Goal: Task Accomplishment & Management: Manage account settings

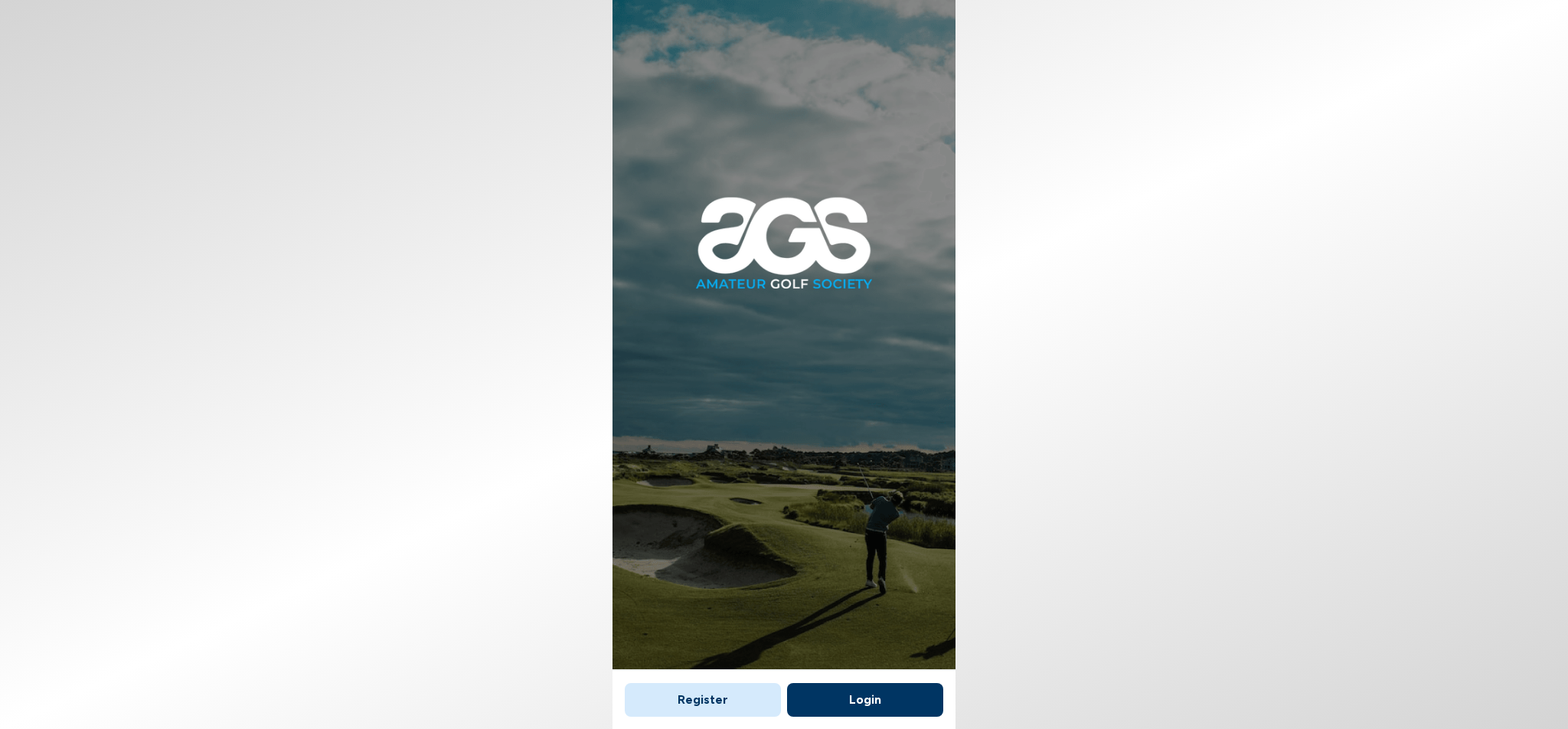
scroll to position [9, 0]
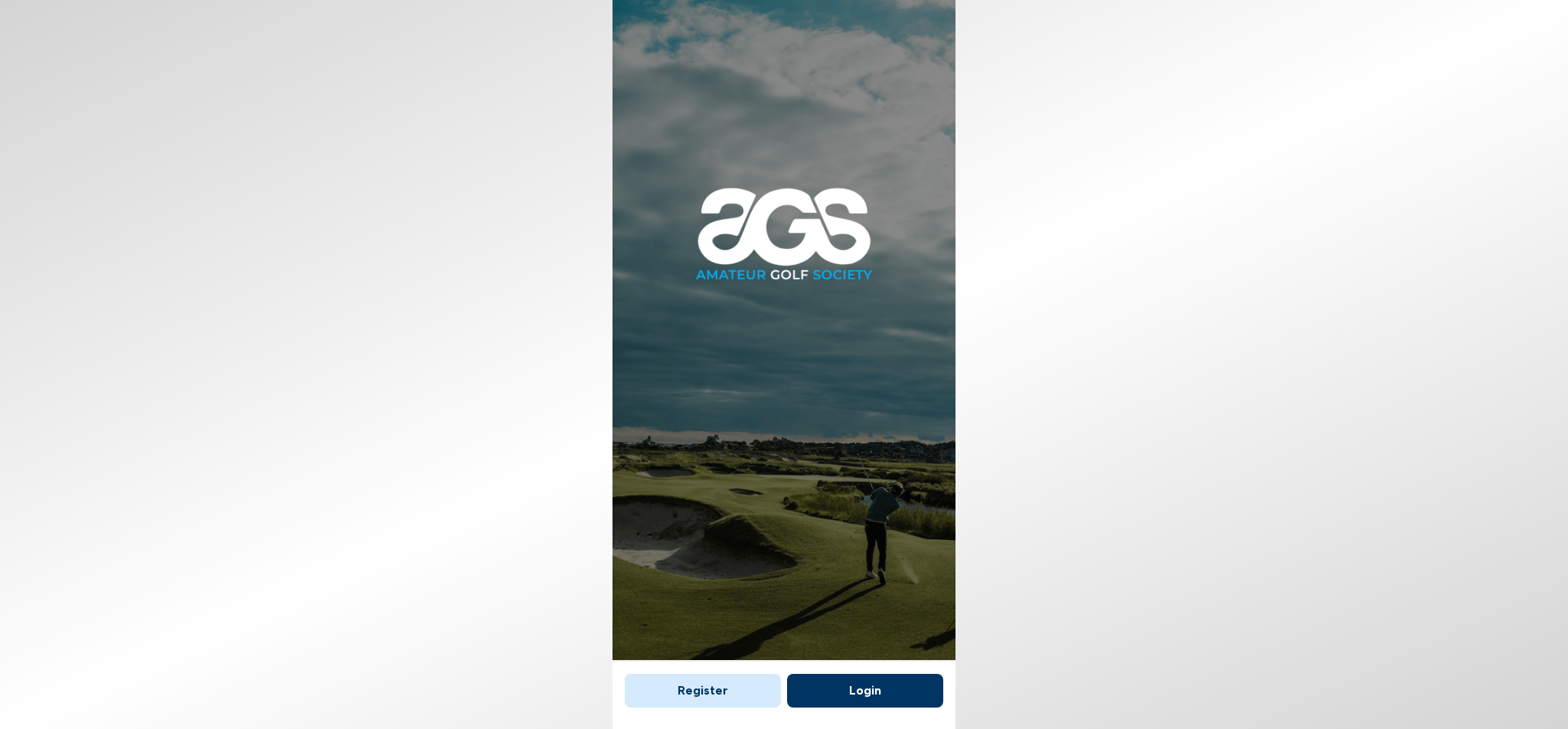
click at [869, 693] on button "Login" at bounding box center [864, 690] width 156 height 33
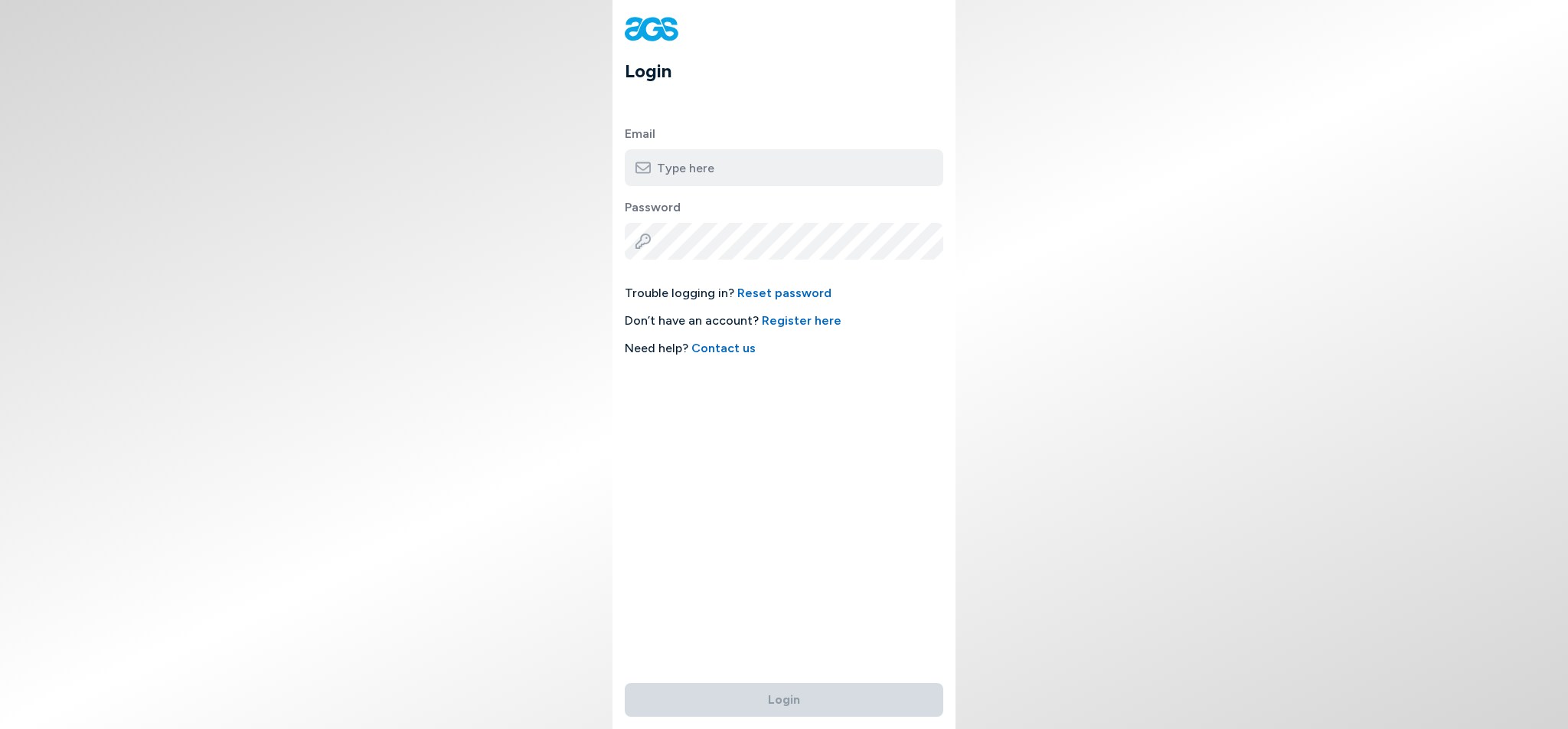
type input "[EMAIL_ADDRESS][DOMAIN_NAME]"
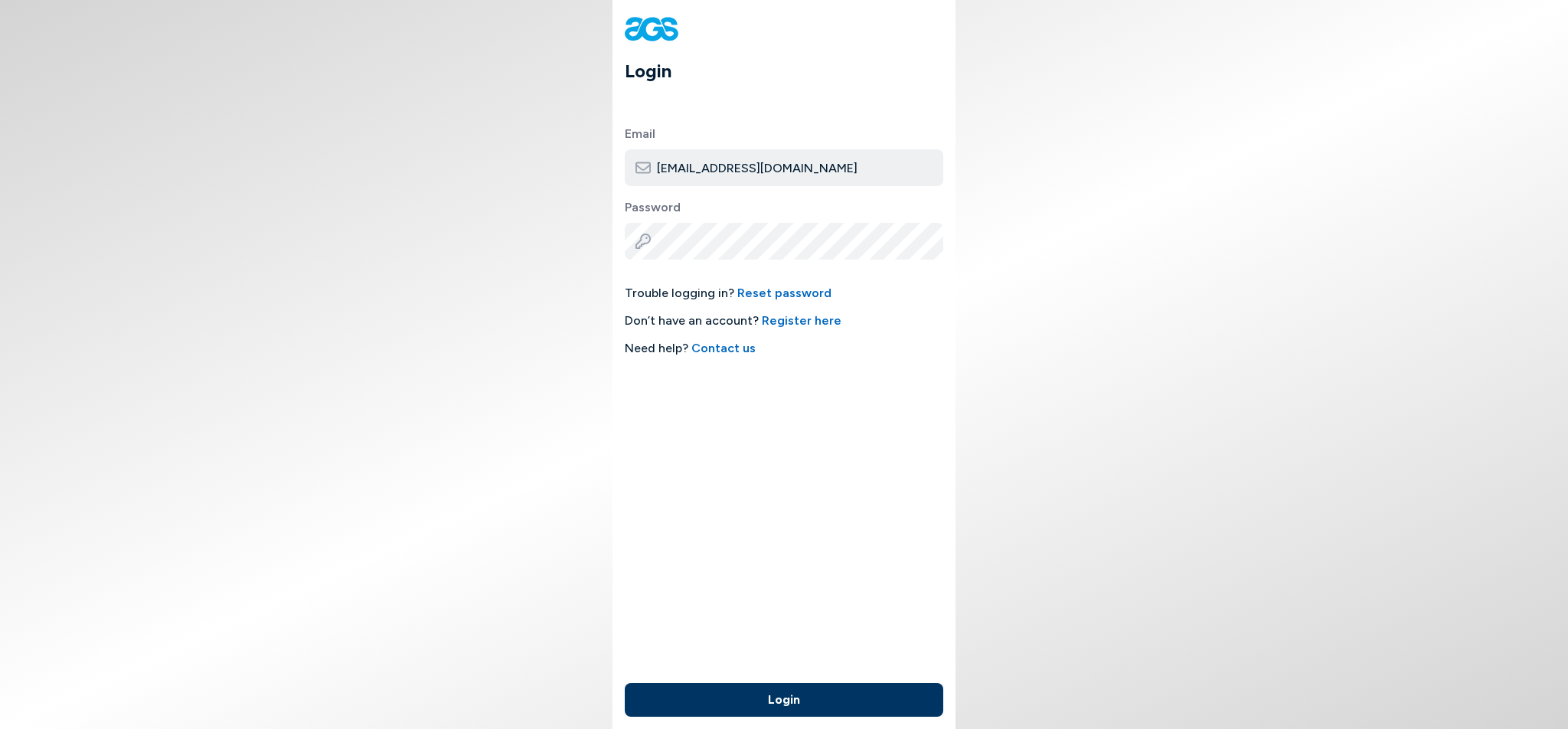
click at [787, 711] on button "Login" at bounding box center [784, 699] width 319 height 33
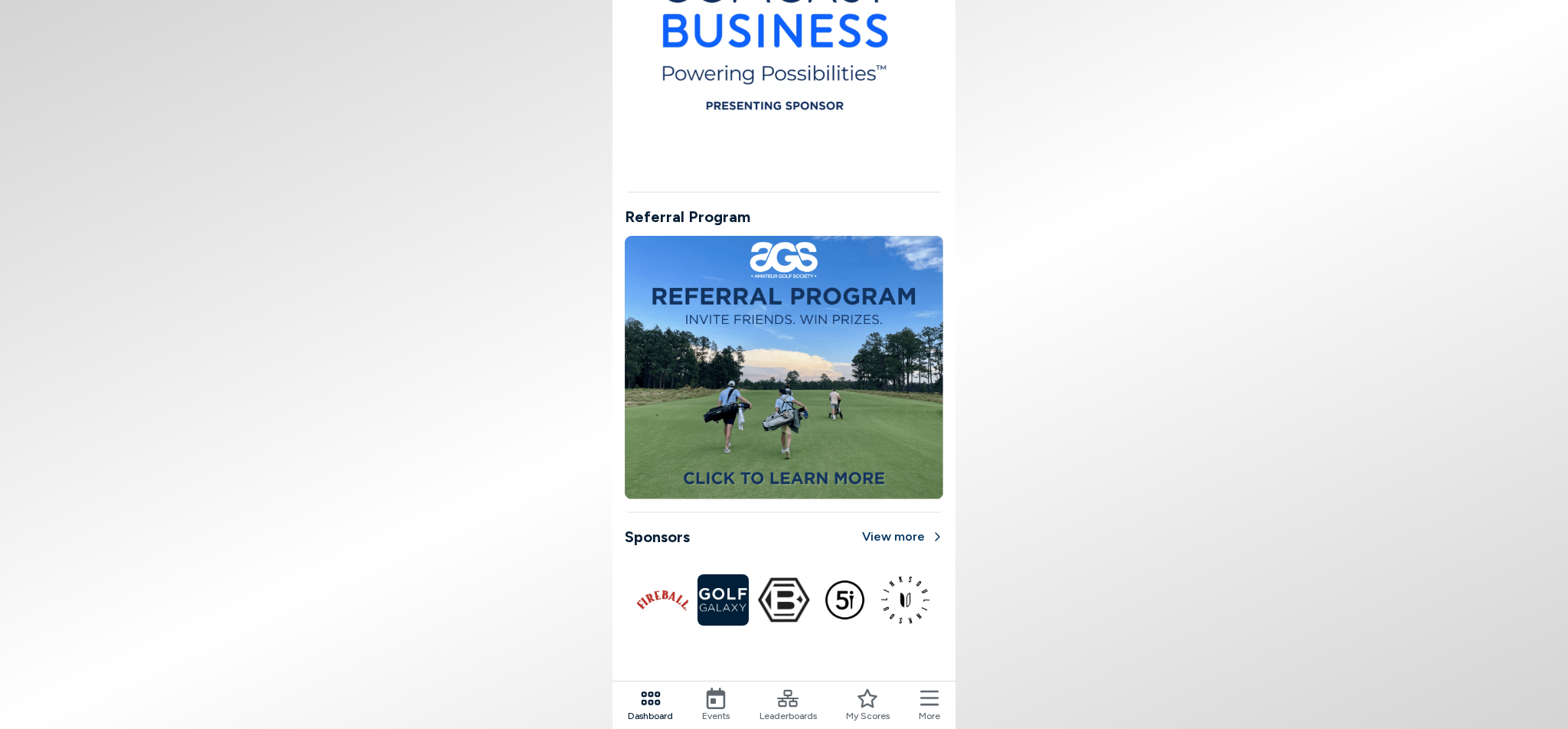
scroll to position [1111, 0]
click at [785, 703] on icon at bounding box center [788, 698] width 21 height 21
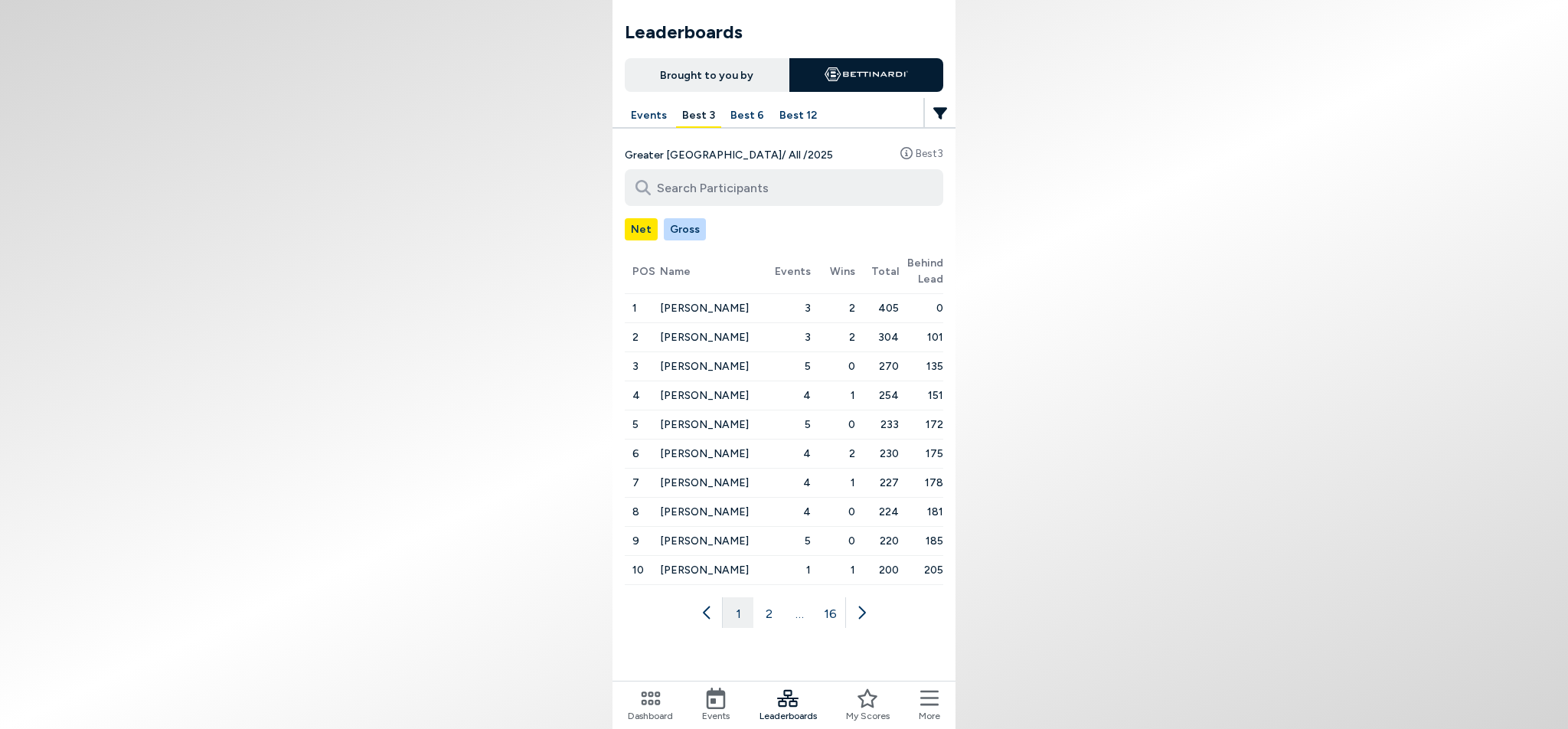
click at [864, 613] on icon at bounding box center [862, 613] width 6 height 13
click at [864, 613] on button at bounding box center [876, 612] width 31 height 30
click at [864, 613] on button "16" at bounding box center [860, 612] width 31 height 30
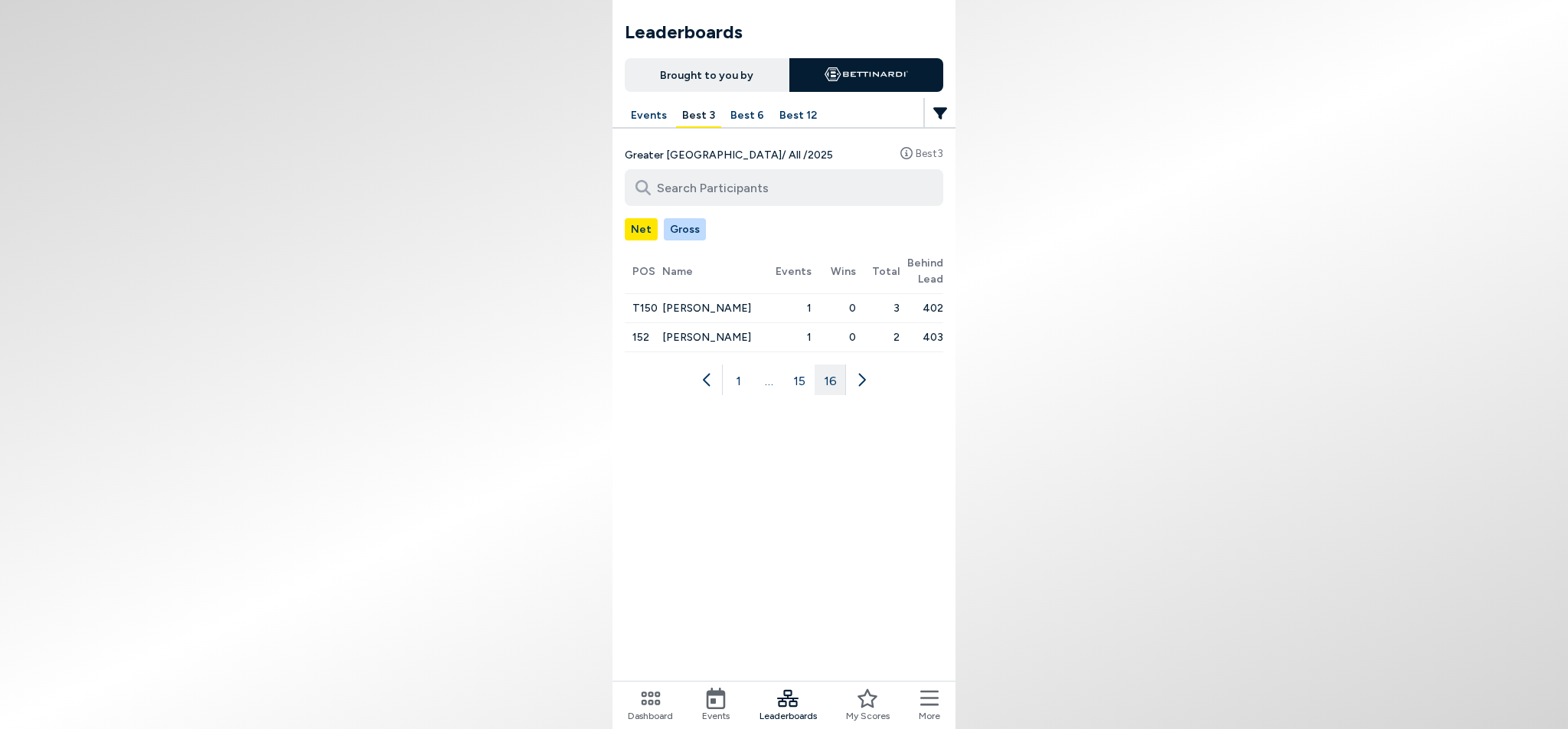
click at [703, 381] on icon at bounding box center [707, 380] width 16 height 16
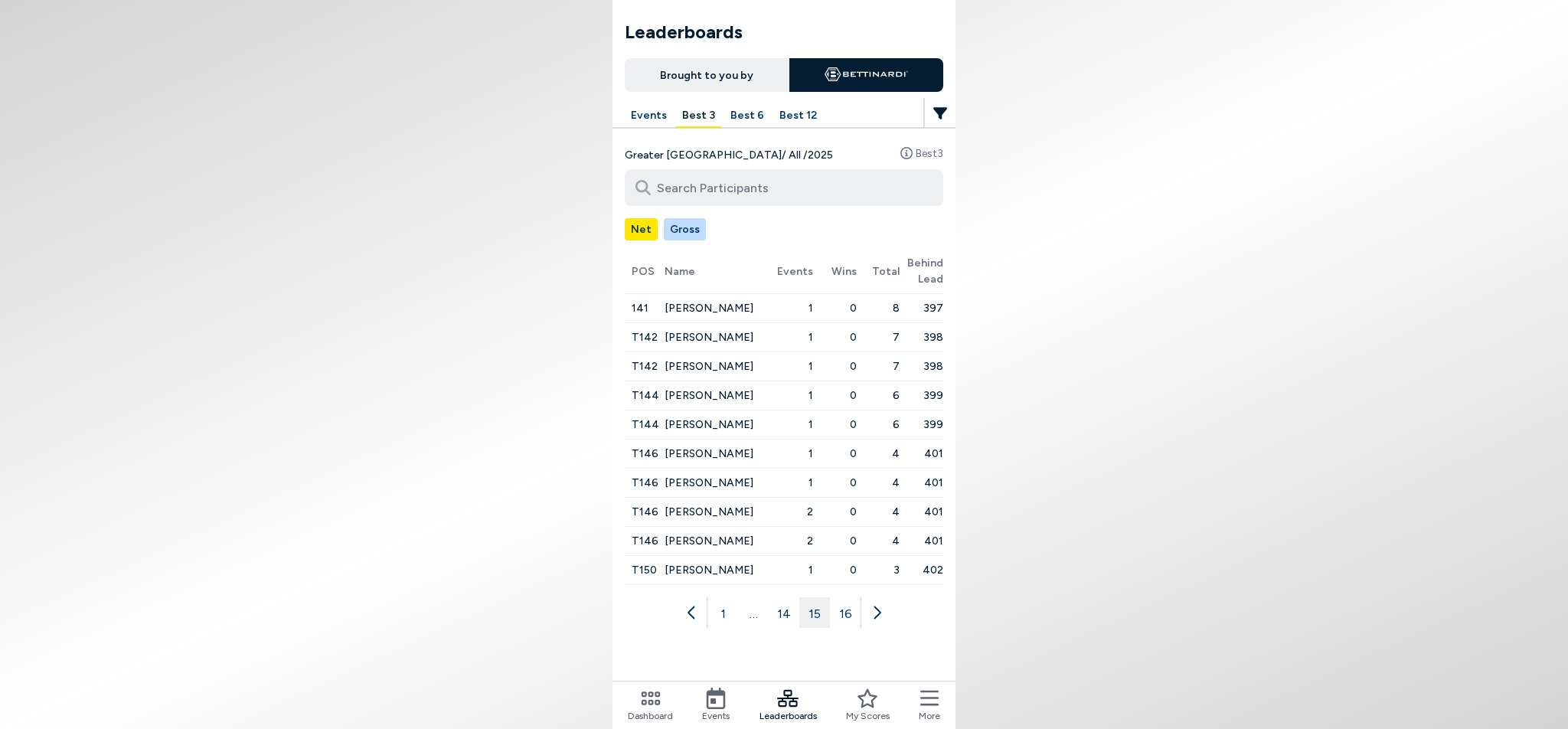
click at [692, 607] on icon at bounding box center [692, 612] width 16 height 16
click at [671, 613] on icon at bounding box center [677, 612] width 16 height 16
click at [671, 613] on button at bounding box center [661, 612] width 31 height 30
click at [667, 614] on icon at bounding box center [661, 612] width 16 height 16
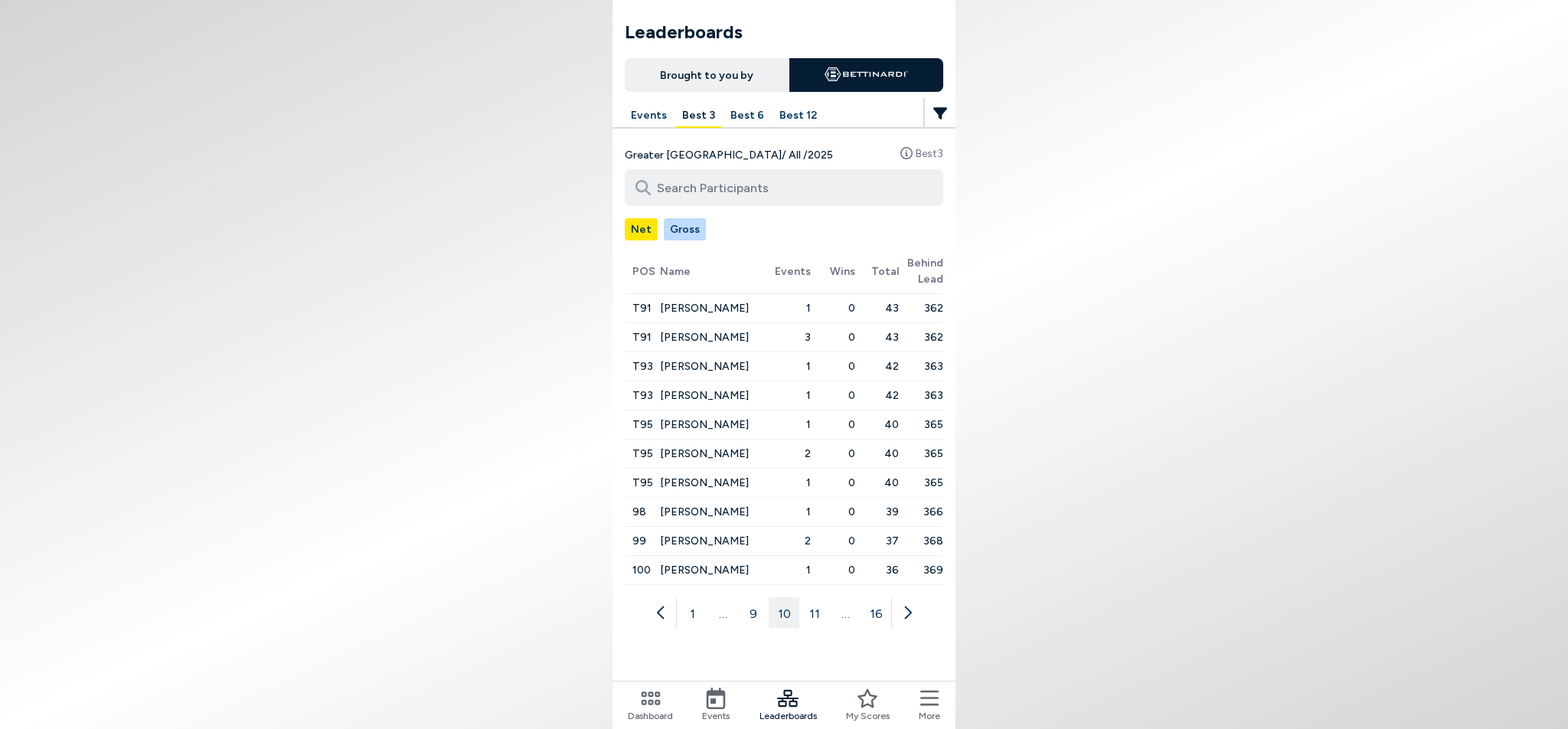
click at [667, 614] on icon at bounding box center [661, 612] width 16 height 16
click at [820, 193] on input at bounding box center [784, 188] width 319 height 37
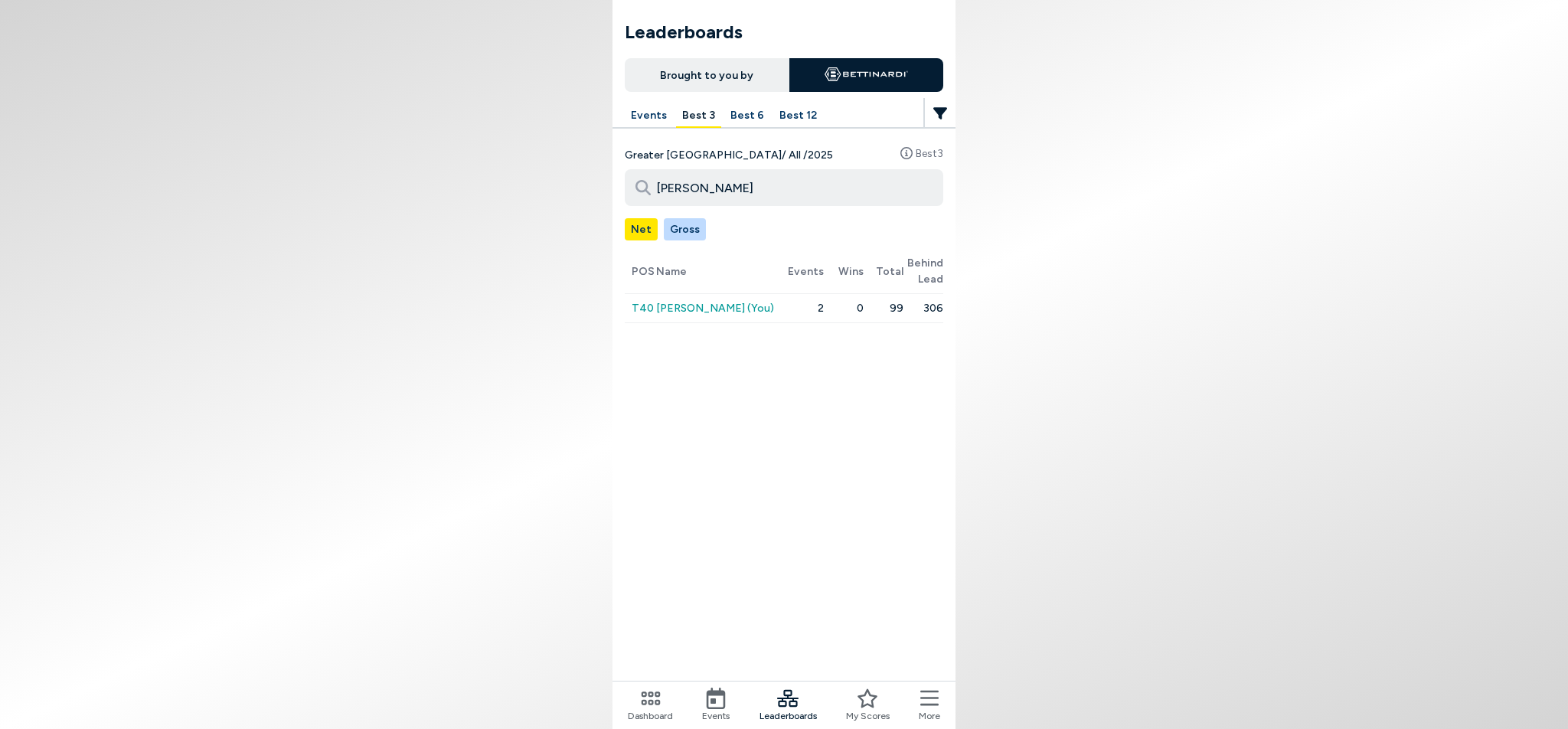
type input "[PERSON_NAME]"
click at [698, 311] on span "[PERSON_NAME] (You)" at bounding box center [716, 308] width 118 height 25
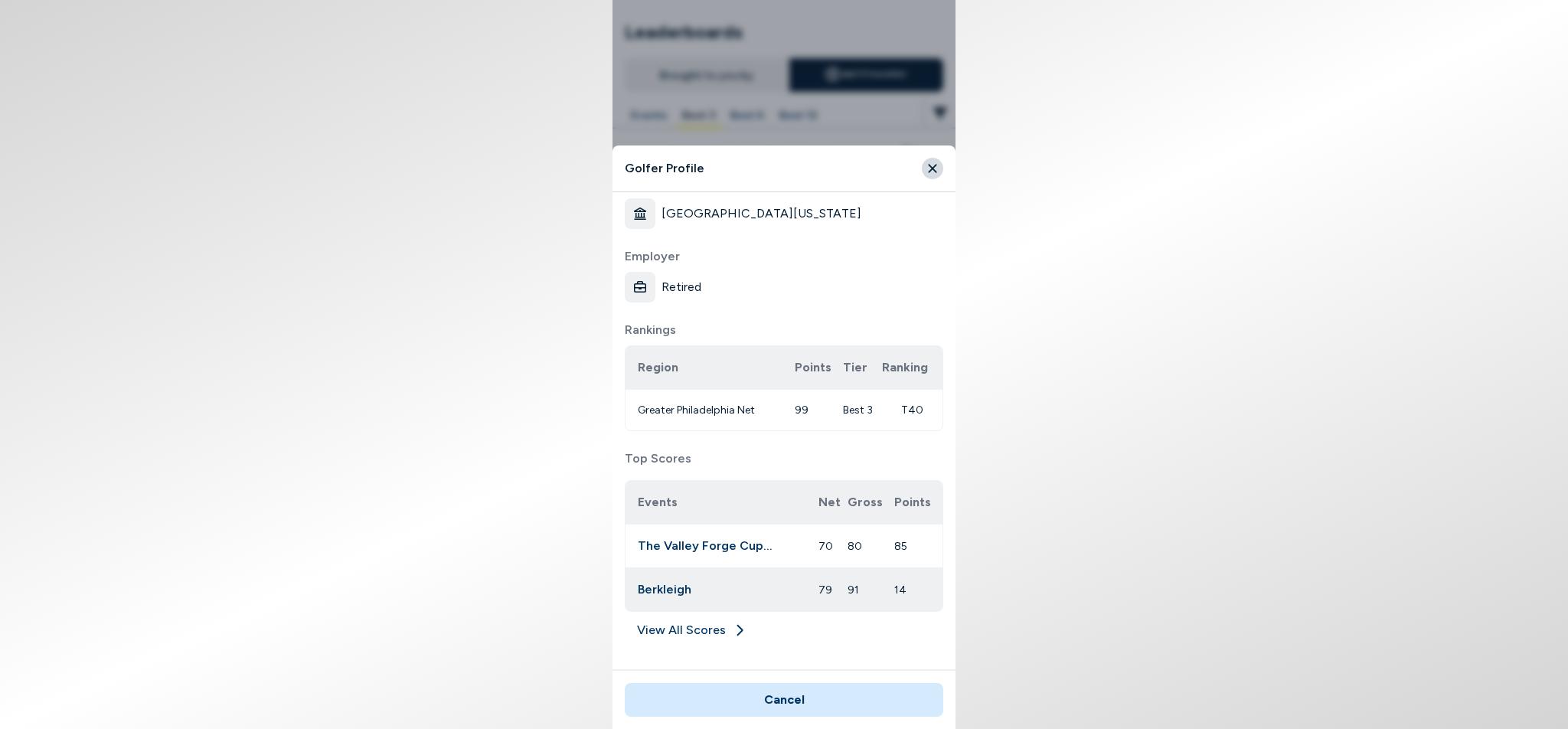
scroll to position [292, 0]
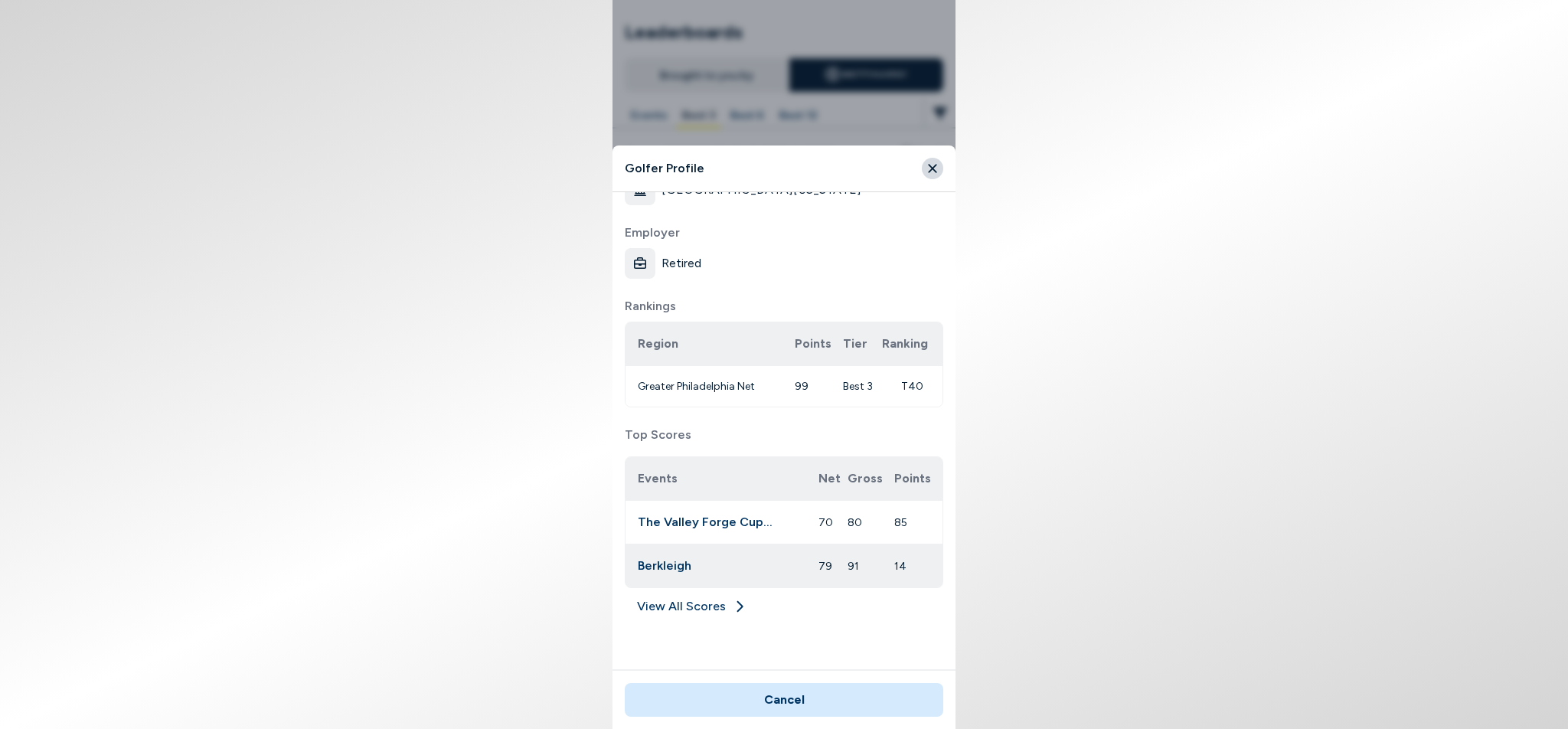
click at [689, 597] on link "View All Scores" at bounding box center [784, 609] width 319 height 25
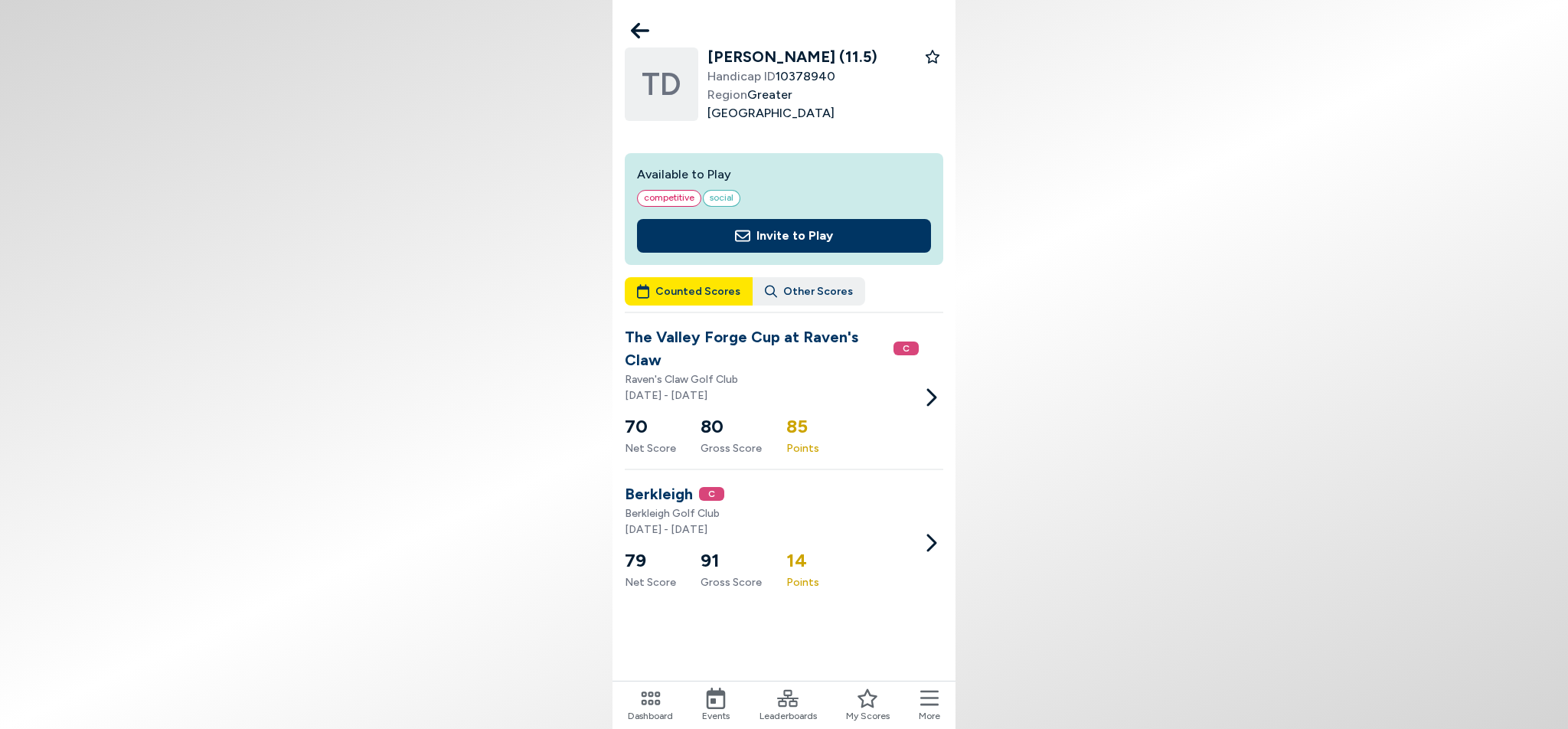
click at [649, 34] on icon at bounding box center [641, 30] width 18 height 30
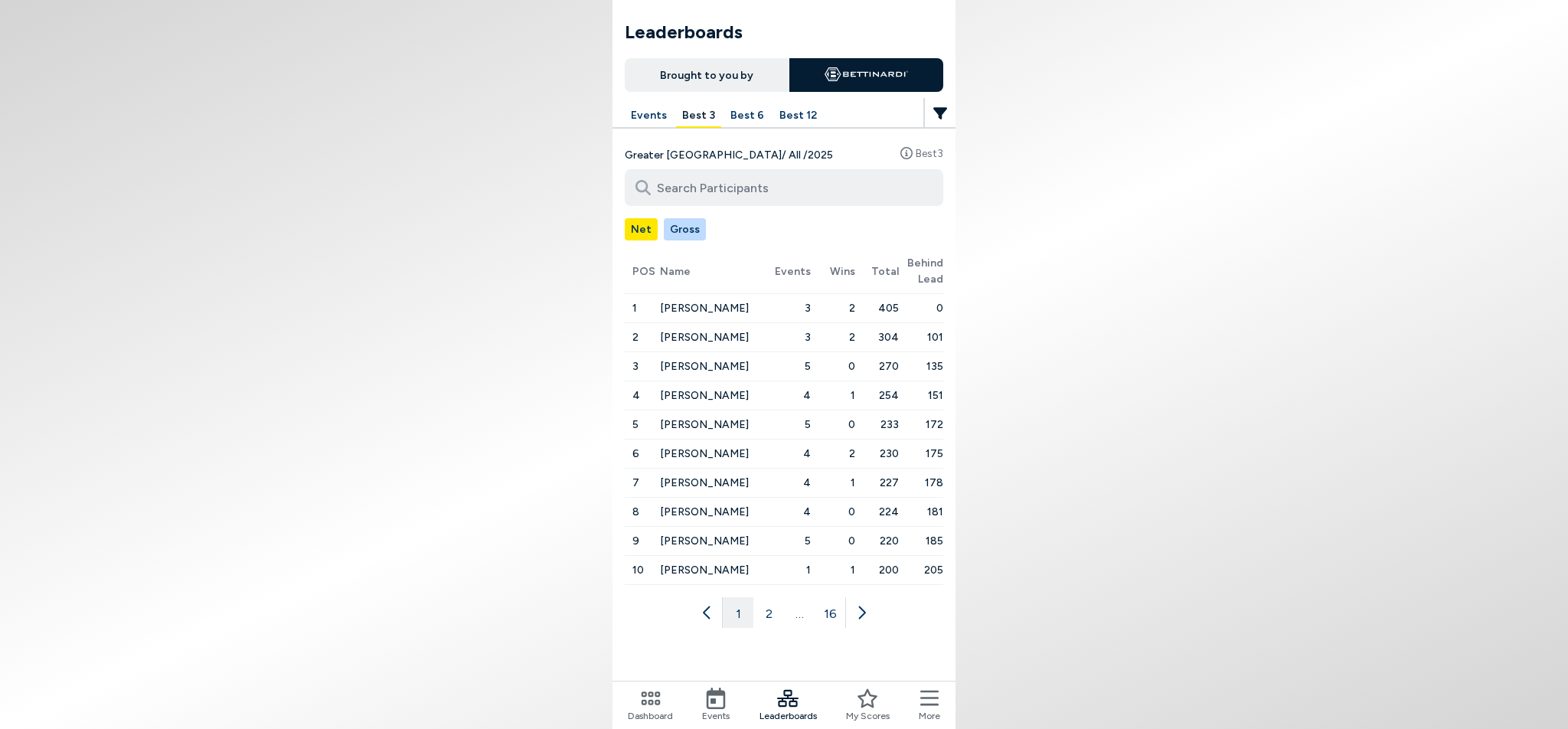
click at [641, 693] on icon at bounding box center [650, 698] width 19 height 14
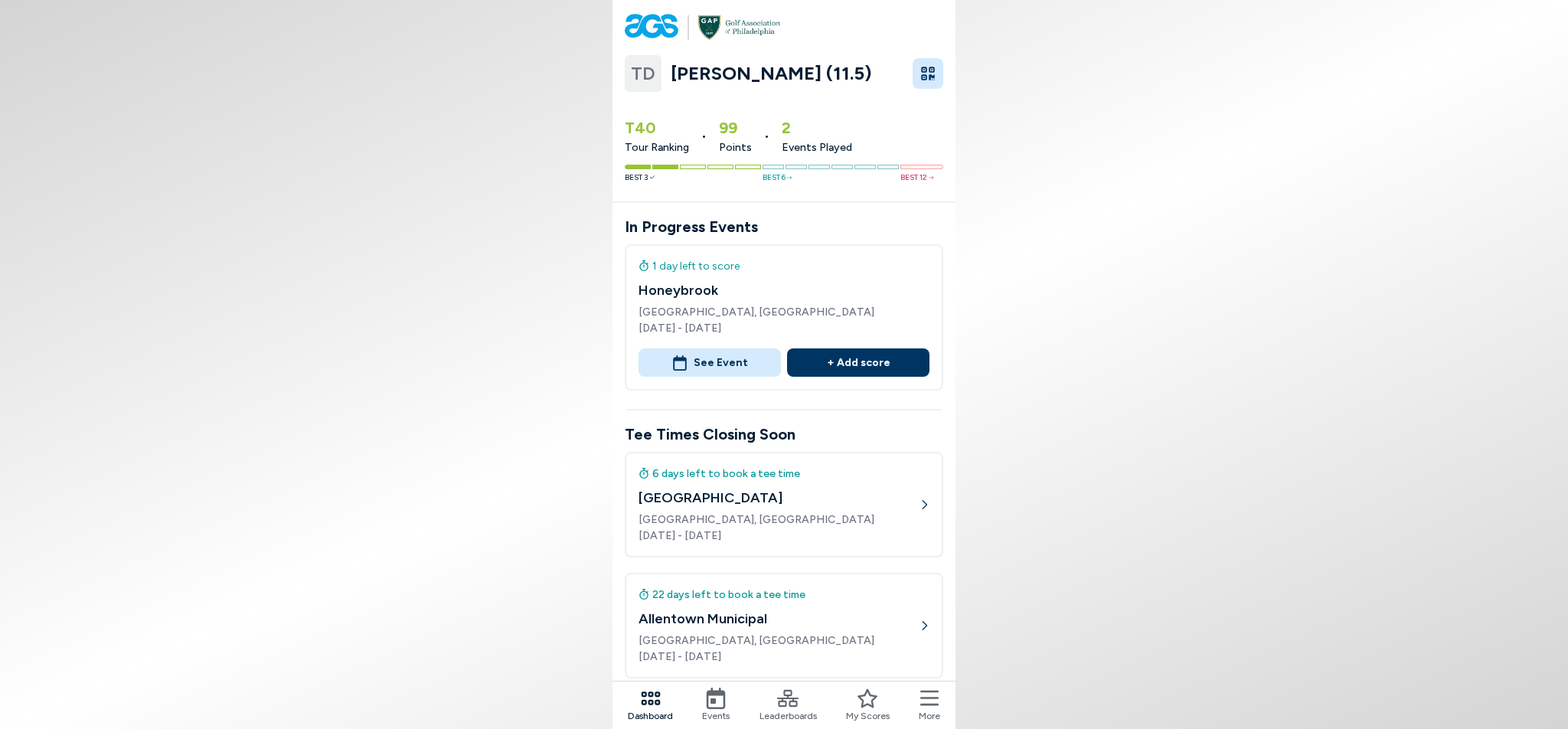
click at [657, 699] on icon at bounding box center [650, 698] width 21 height 21
click at [662, 700] on div "Dashboard" at bounding box center [650, 705] width 45 height 35
click at [938, 706] on icon at bounding box center [930, 698] width 18 height 21
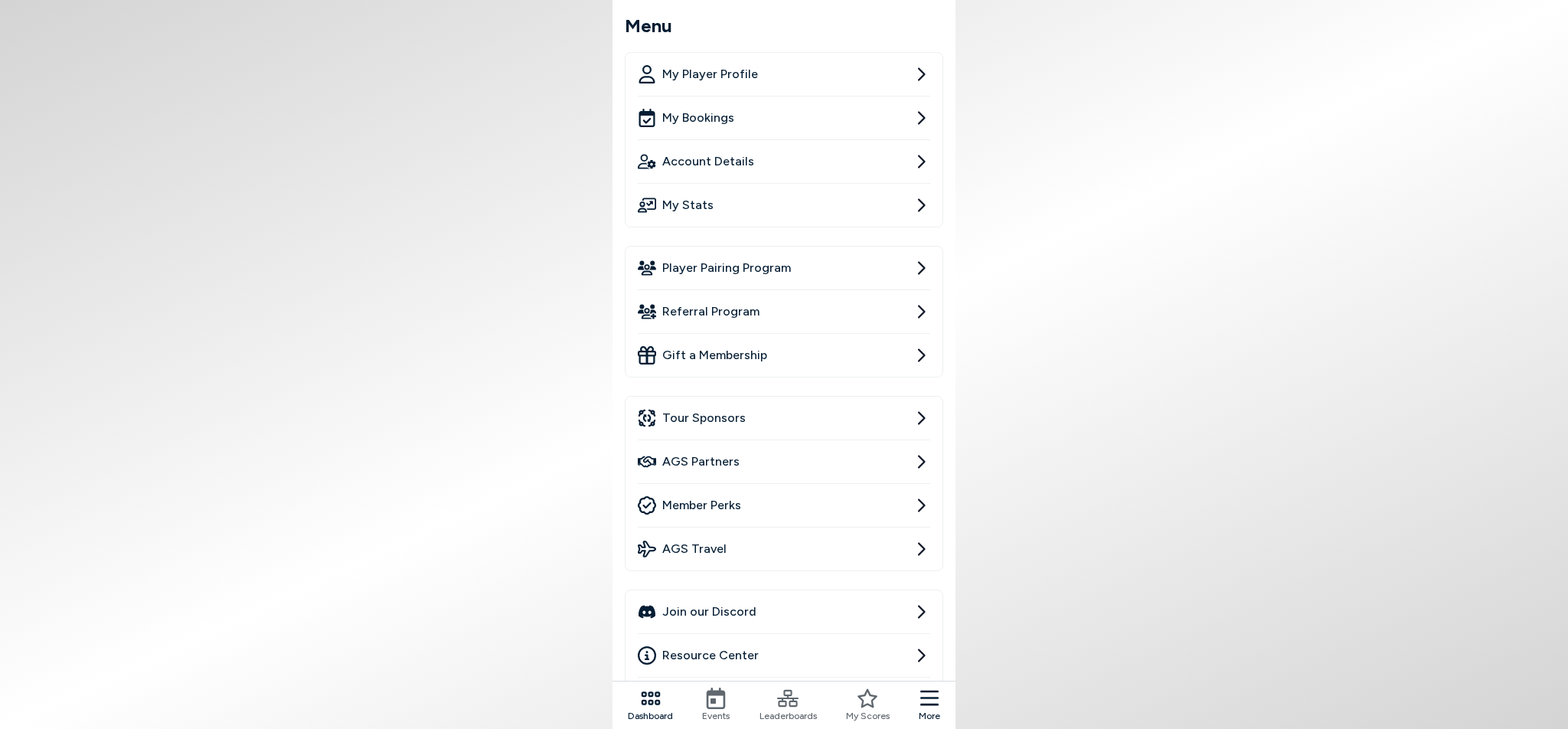
click at [919, 160] on icon at bounding box center [921, 162] width 18 height 18
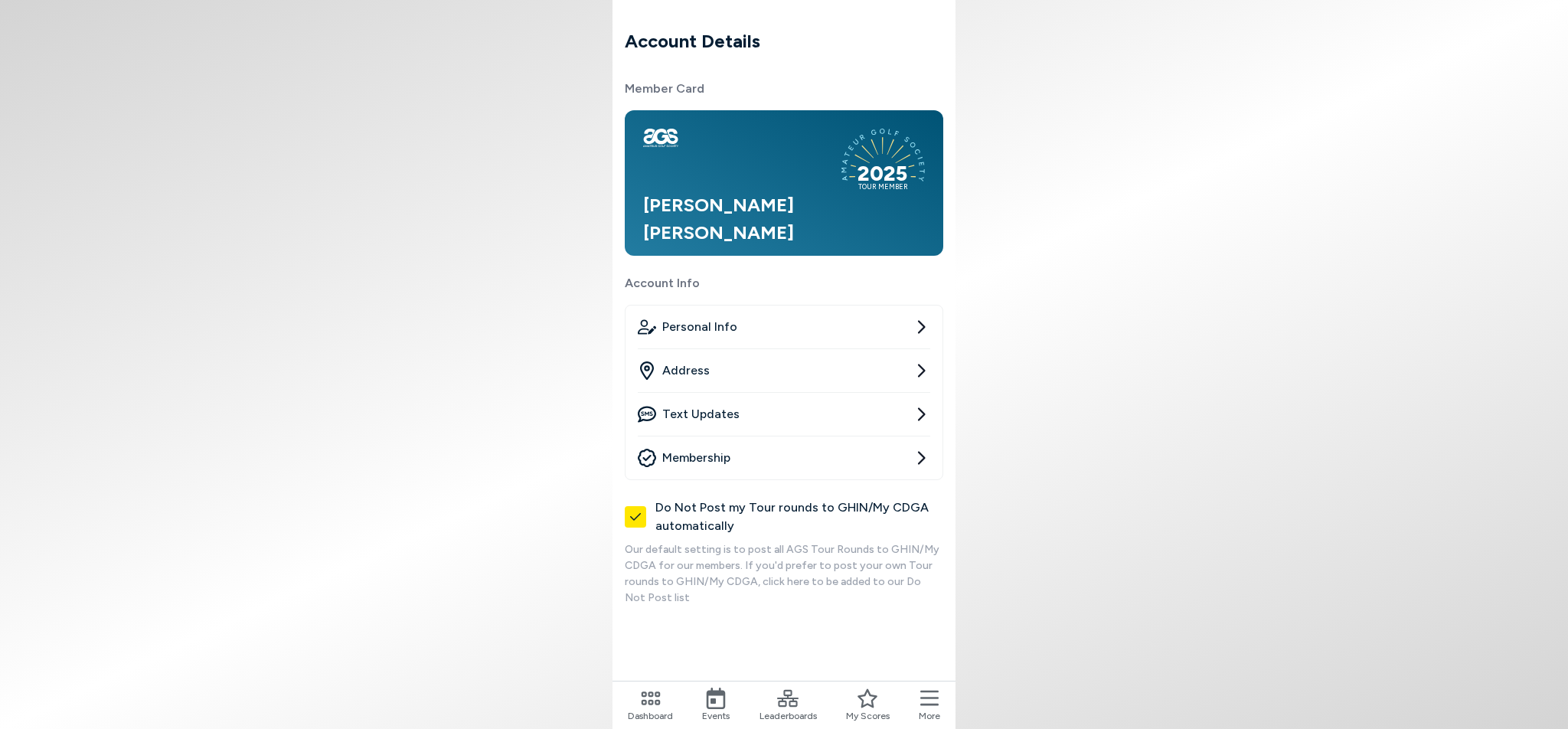
click at [916, 459] on icon at bounding box center [921, 457] width 18 height 18
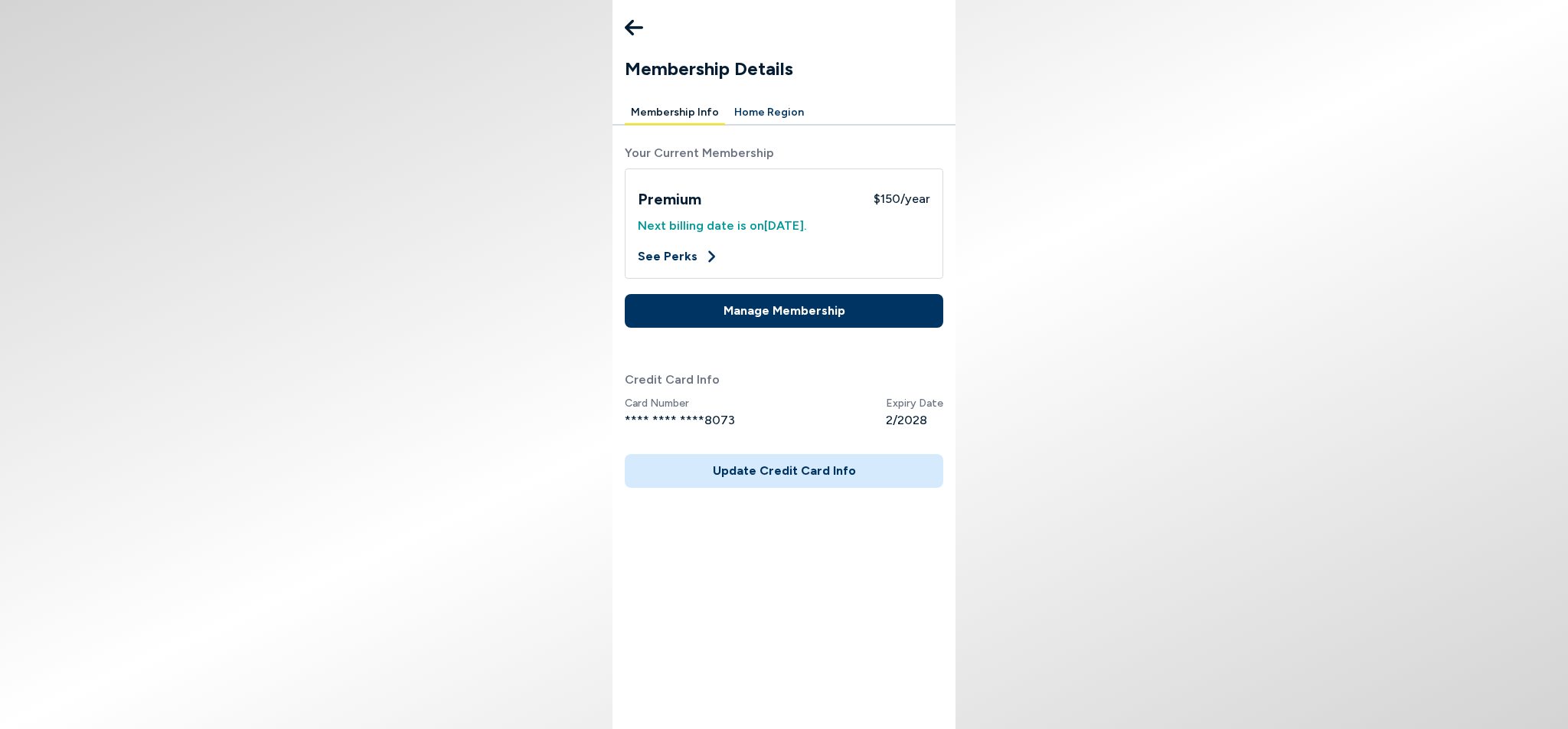
click at [837, 314] on button "Manage Membership" at bounding box center [784, 310] width 319 height 33
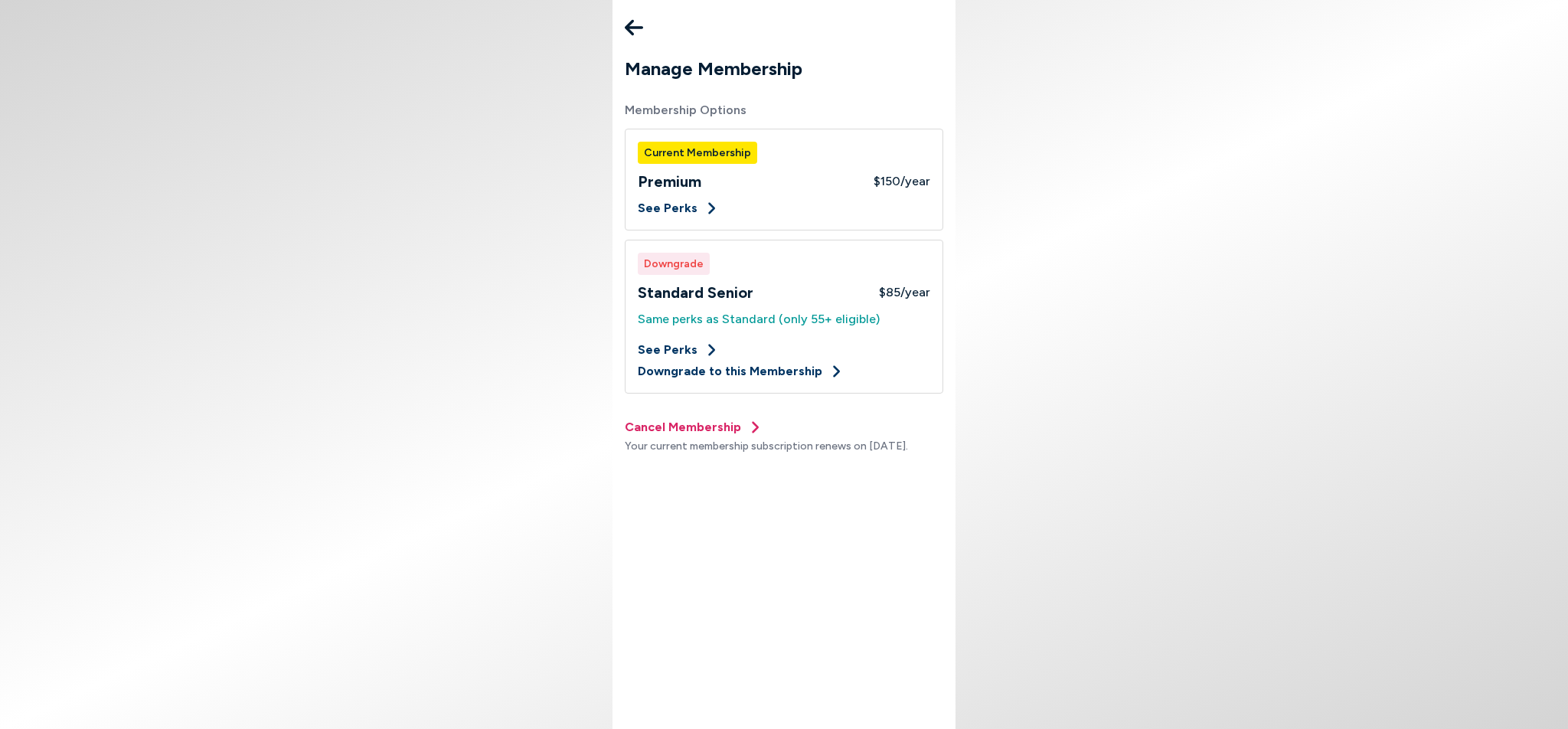
click at [699, 430] on button "Cancel Membership" at bounding box center [693, 427] width 138 height 18
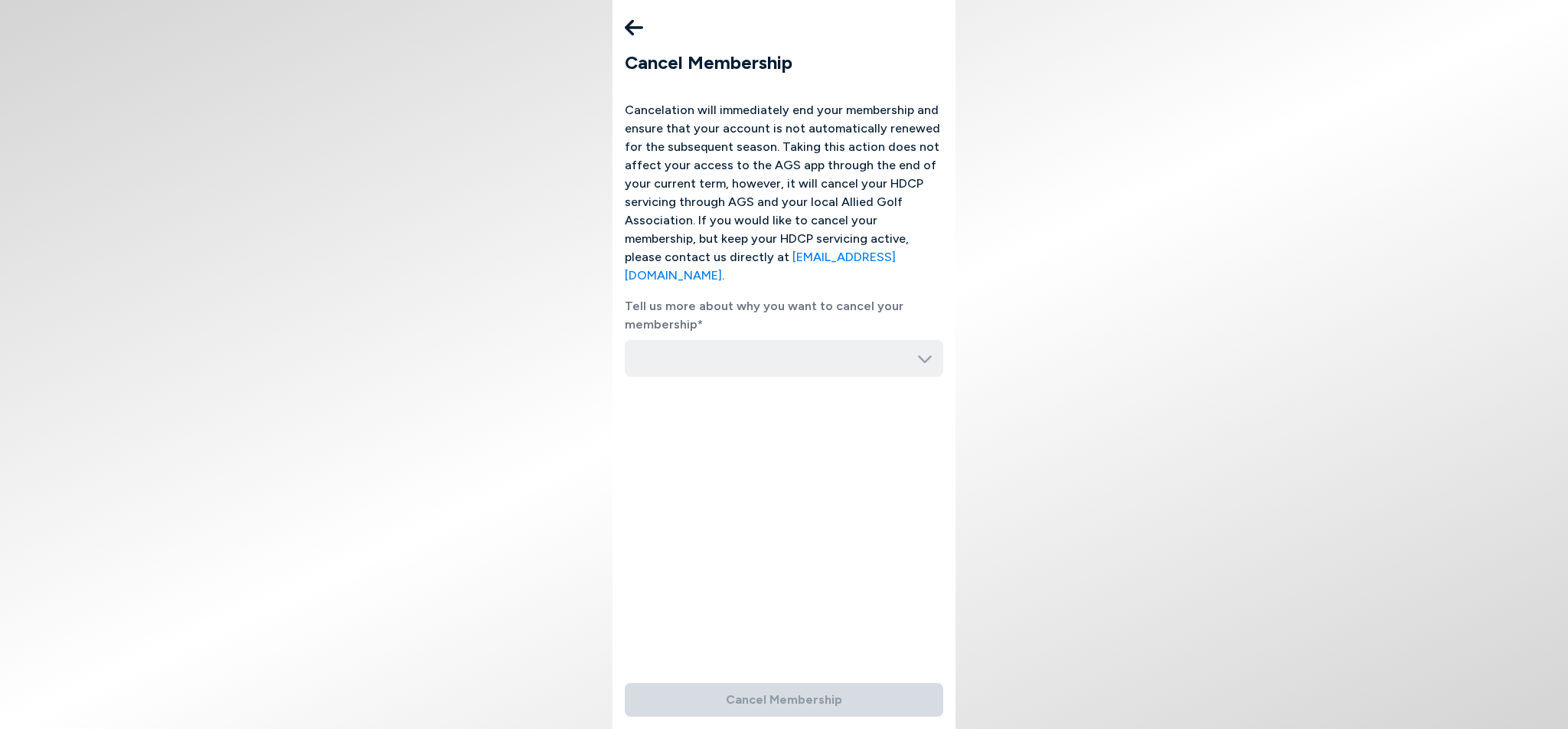
click at [925, 350] on icon at bounding box center [925, 358] width 16 height 16
click at [926, 355] on icon at bounding box center [925, 358] width 14 height 7
click at [782, 340] on input "button" at bounding box center [784, 358] width 319 height 37
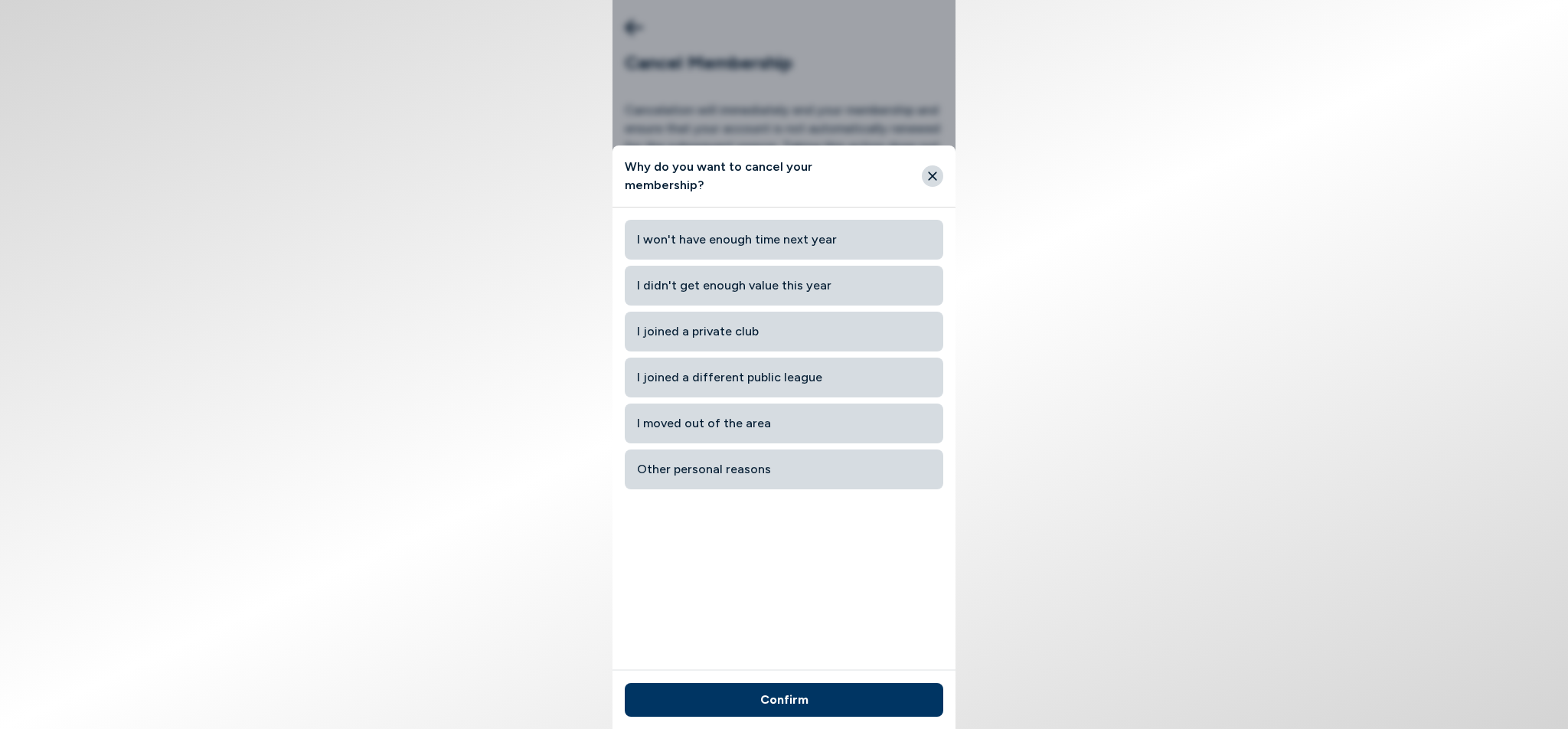
click at [797, 245] on span "I won't have enough time next year" at bounding box center [784, 239] width 294 height 28
type input "I won't have enough time next year"
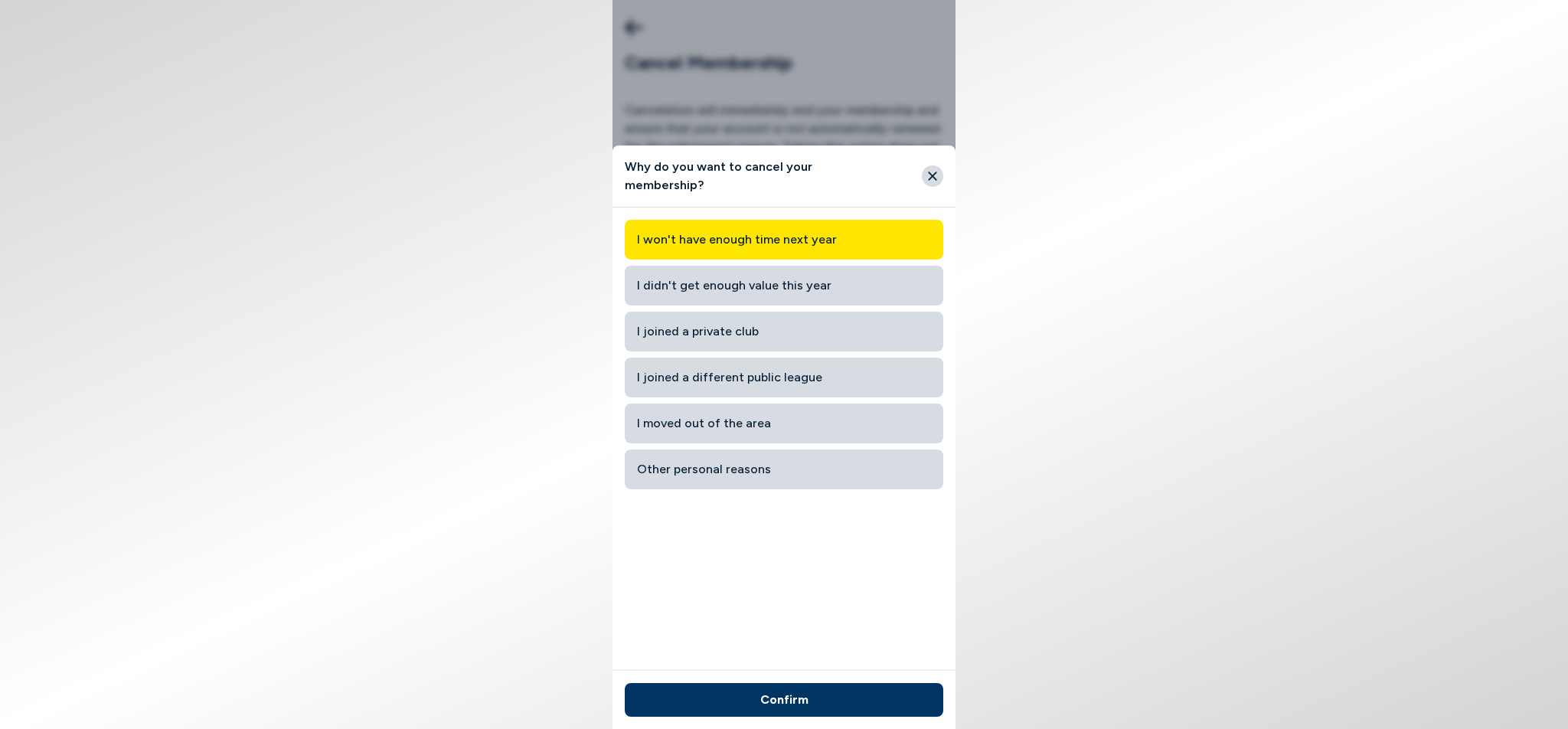
click at [831, 688] on button "Confirm" at bounding box center [784, 699] width 319 height 33
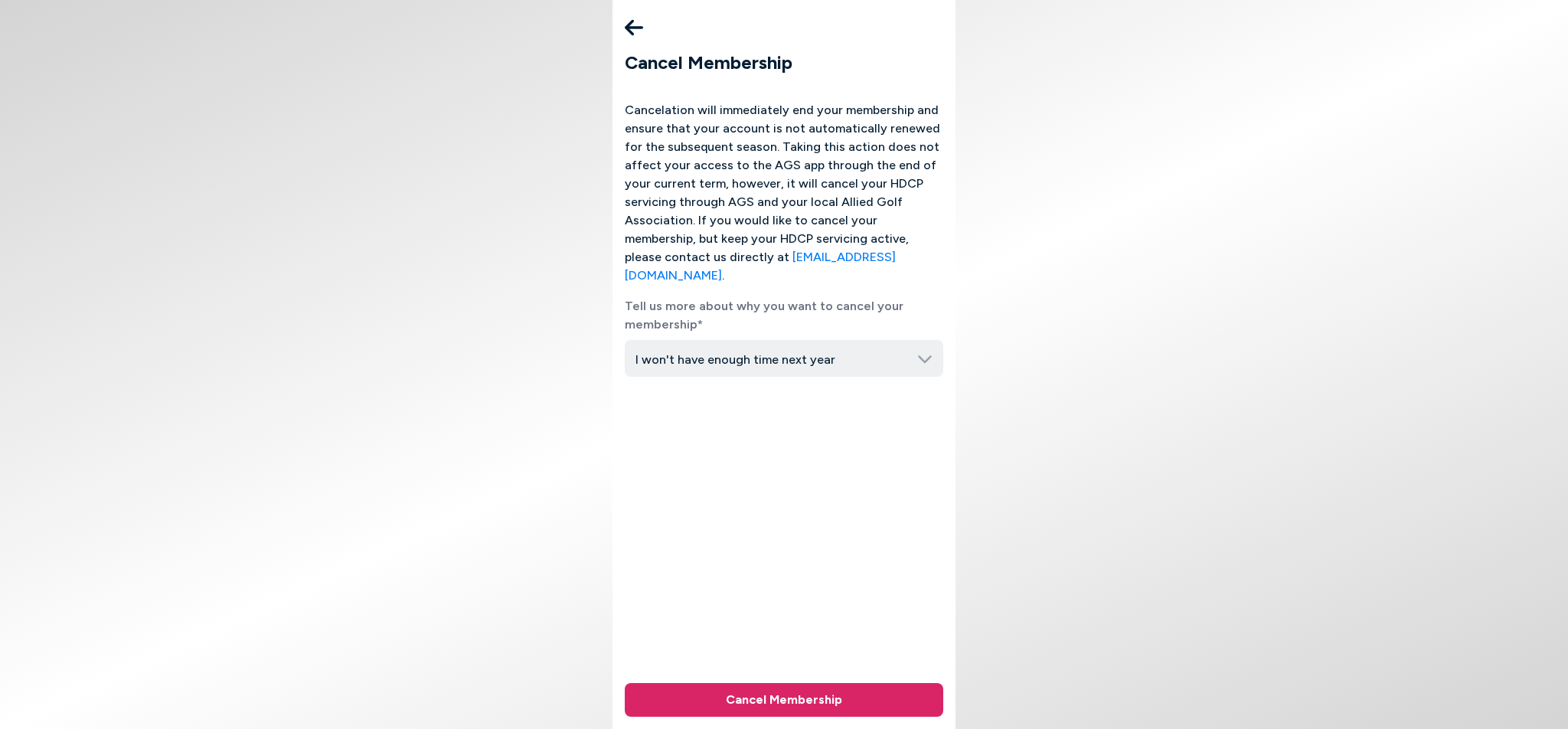
click at [827, 700] on button "Cancel Membership" at bounding box center [784, 699] width 319 height 33
